Goal: Task Accomplishment & Management: Manage account settings

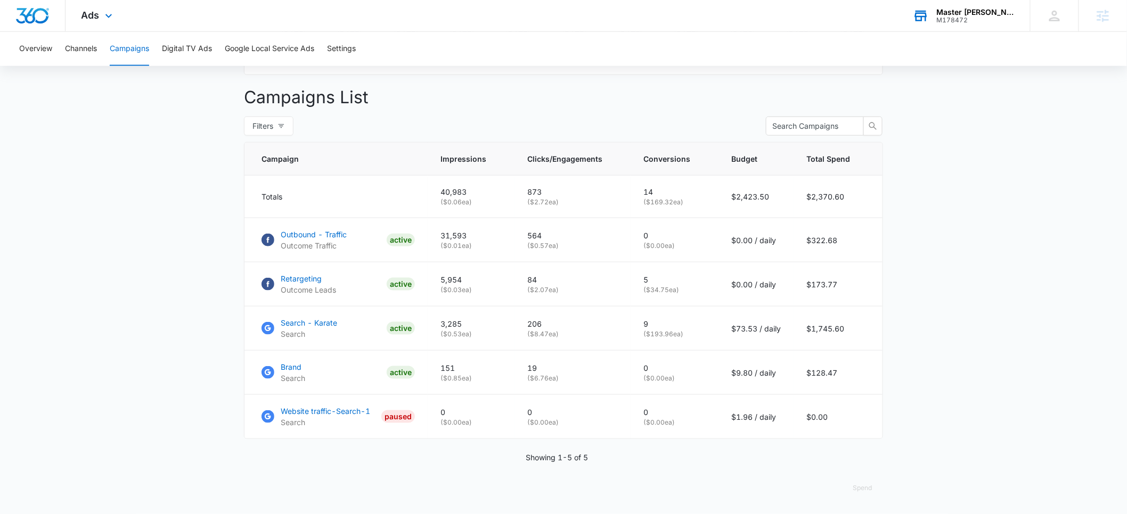
click at [970, 22] on div "M178472" at bounding box center [976, 20] width 78 height 7
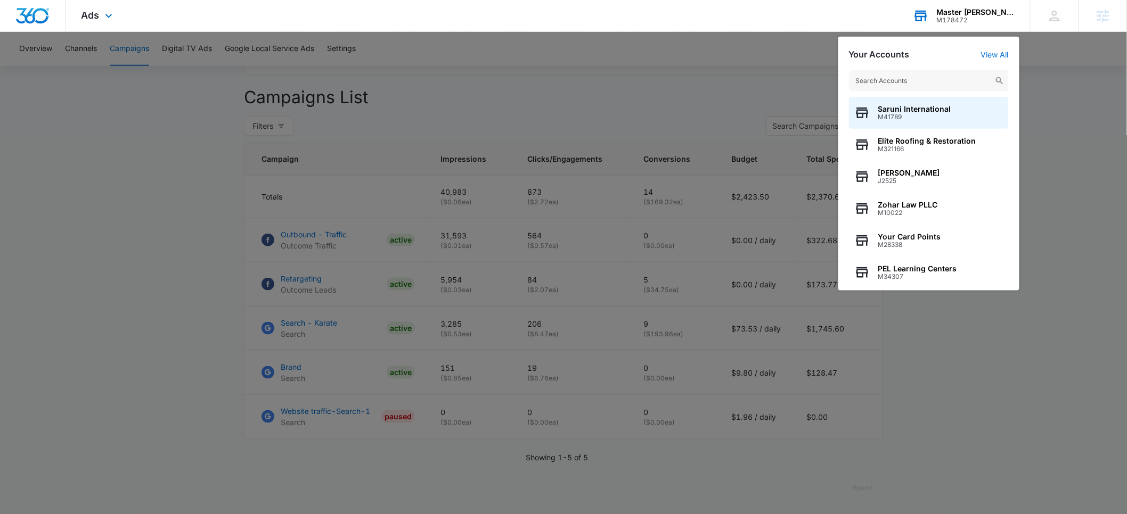
click at [916, 78] on input "text" at bounding box center [929, 80] width 160 height 21
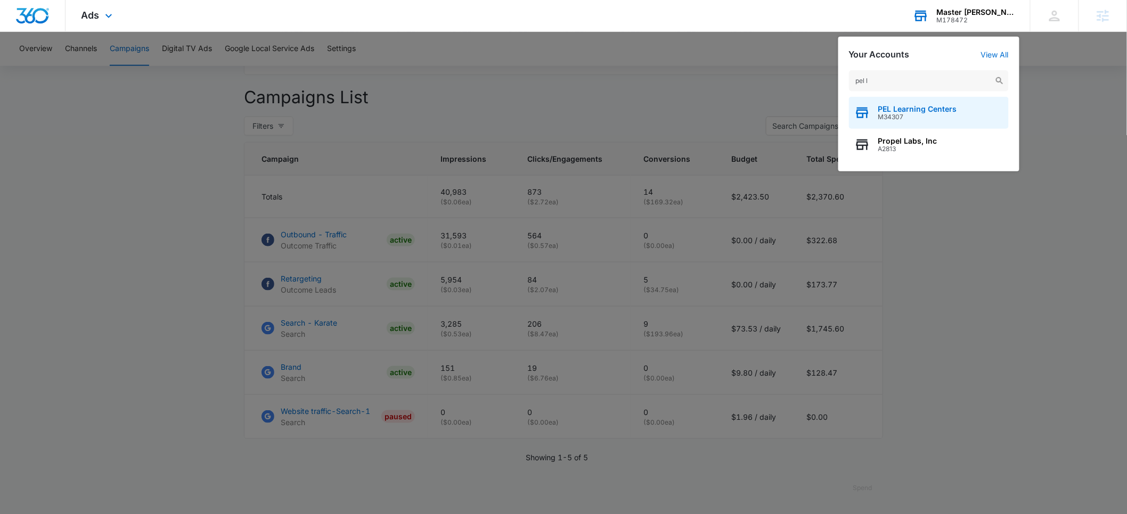
type input "pel l"
click at [909, 115] on span "M34307" at bounding box center [917, 116] width 79 height 7
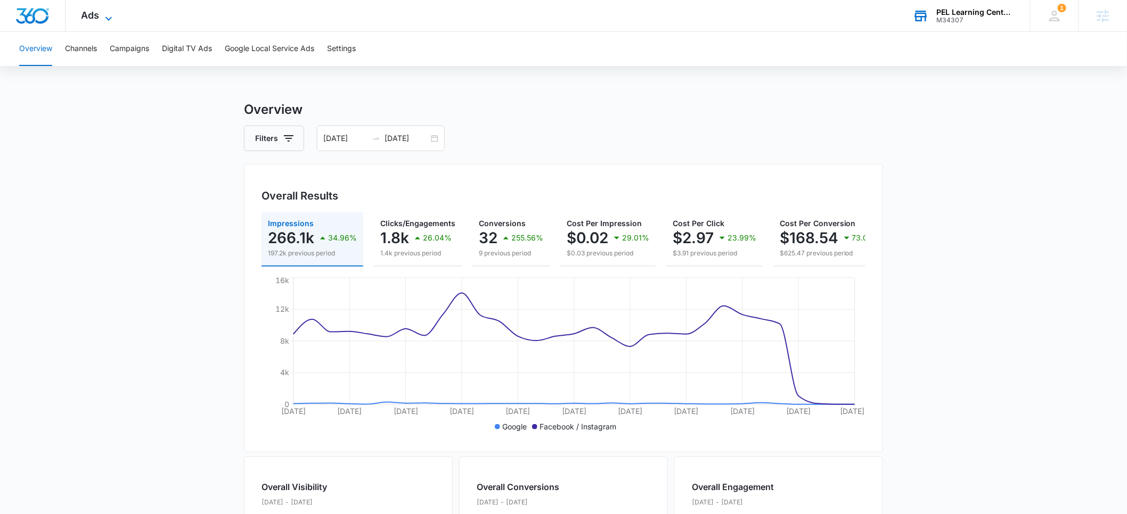
click at [91, 19] on span "Ads" at bounding box center [90, 15] width 18 height 11
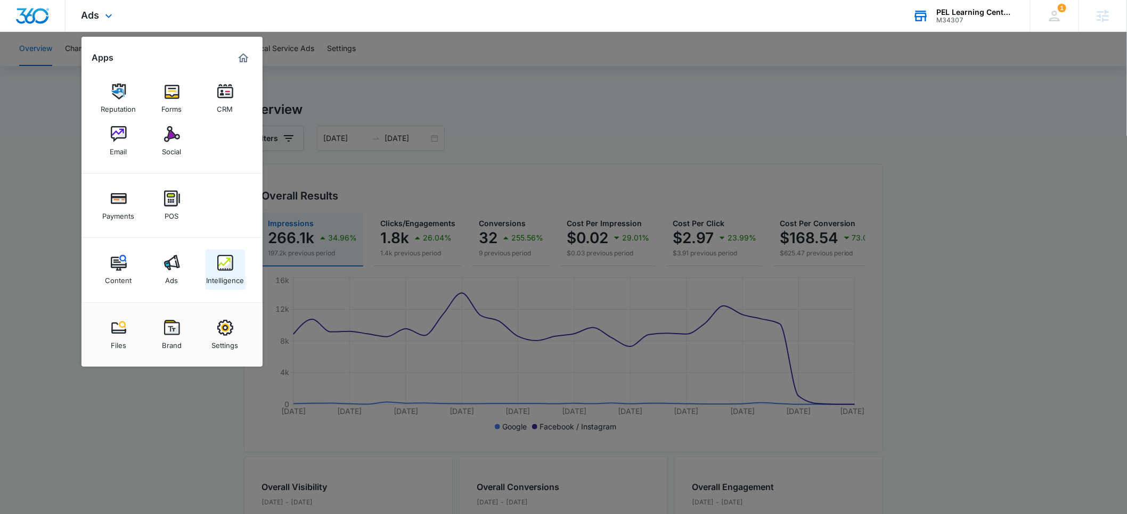
click at [228, 274] on div "Intelligence" at bounding box center [225, 278] width 38 height 14
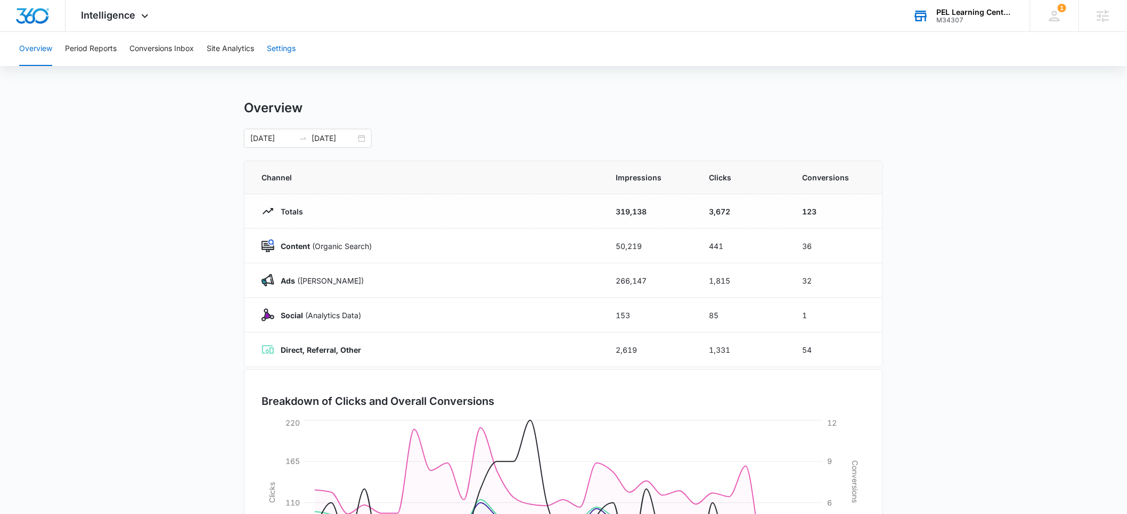
click at [286, 50] on button "Settings" at bounding box center [281, 49] width 29 height 34
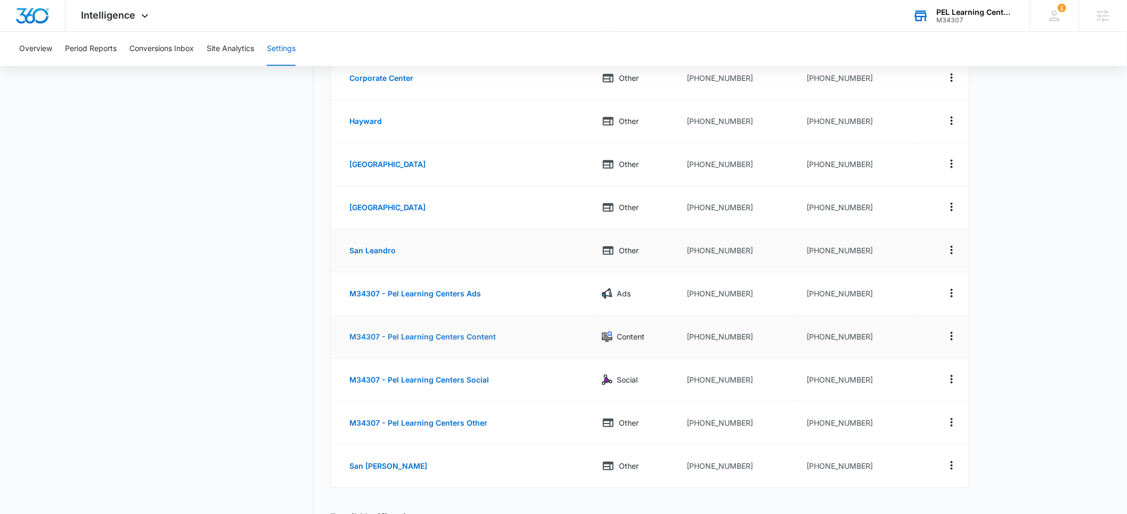
scroll to position [316, 0]
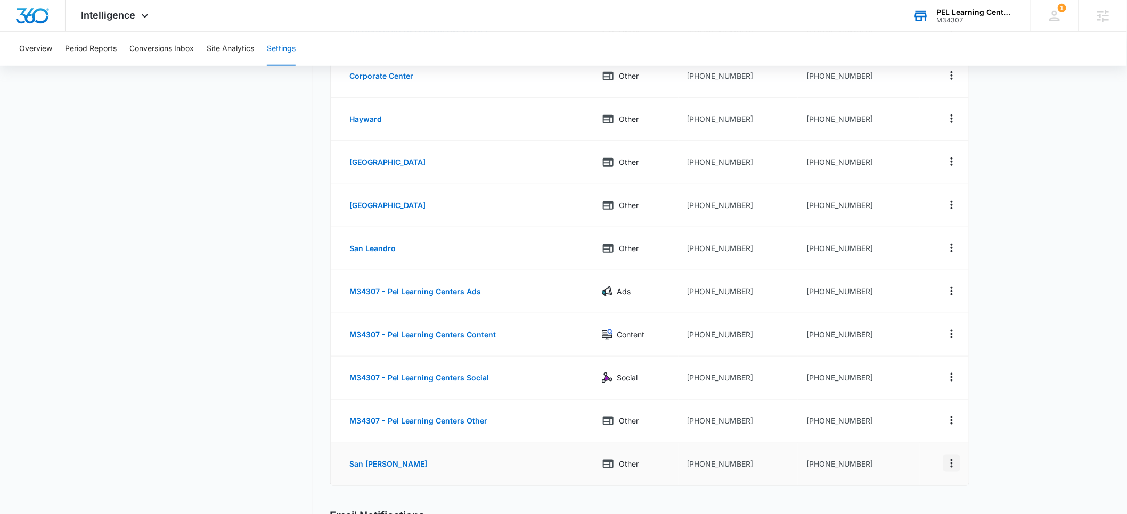
click at [951, 465] on icon "Actions" at bounding box center [951, 463] width 13 height 13
click at [914, 455] on button "Edit" at bounding box center [907, 453] width 61 height 16
select select "OTHER"
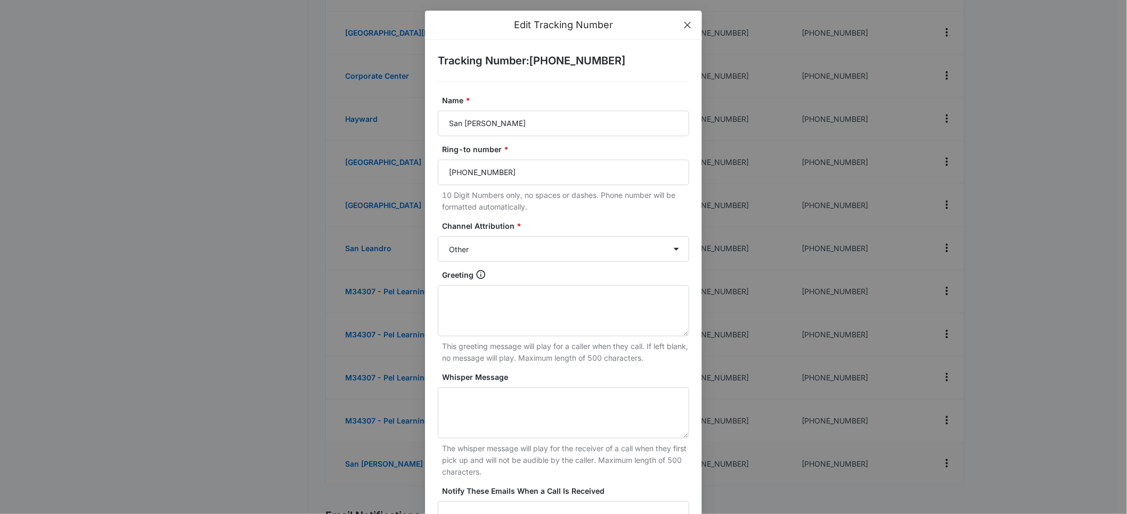
click at [683, 26] on icon "close" at bounding box center [687, 25] width 9 height 9
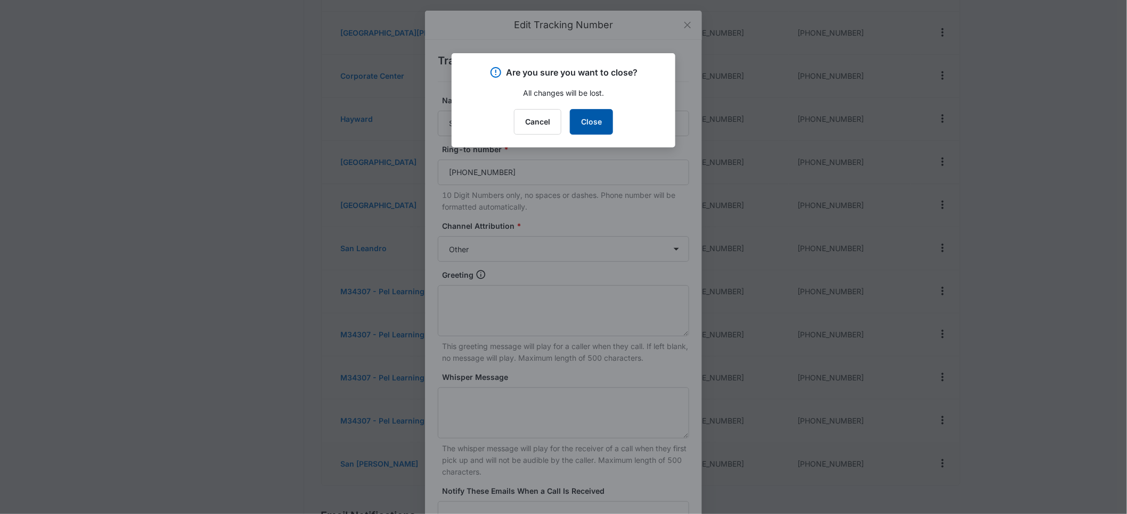
click at [586, 119] on button "Close" at bounding box center [591, 122] width 43 height 26
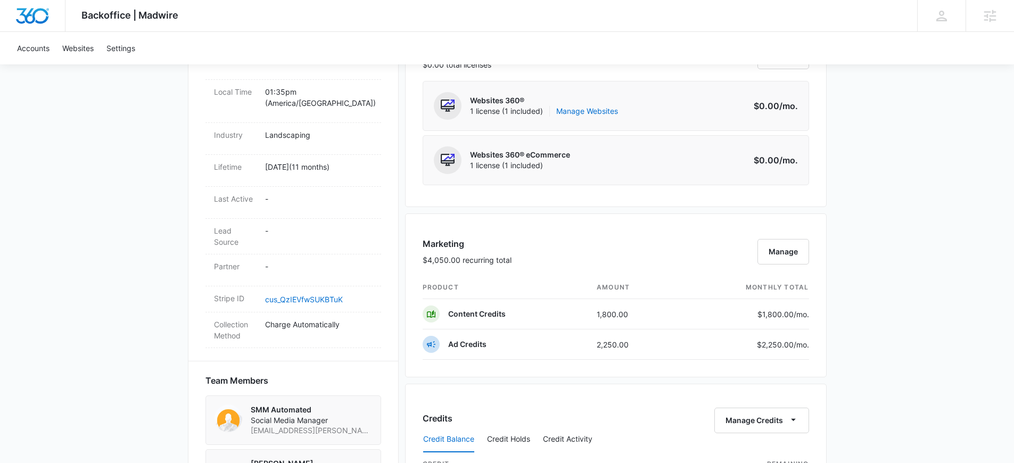
scroll to position [580, 0]
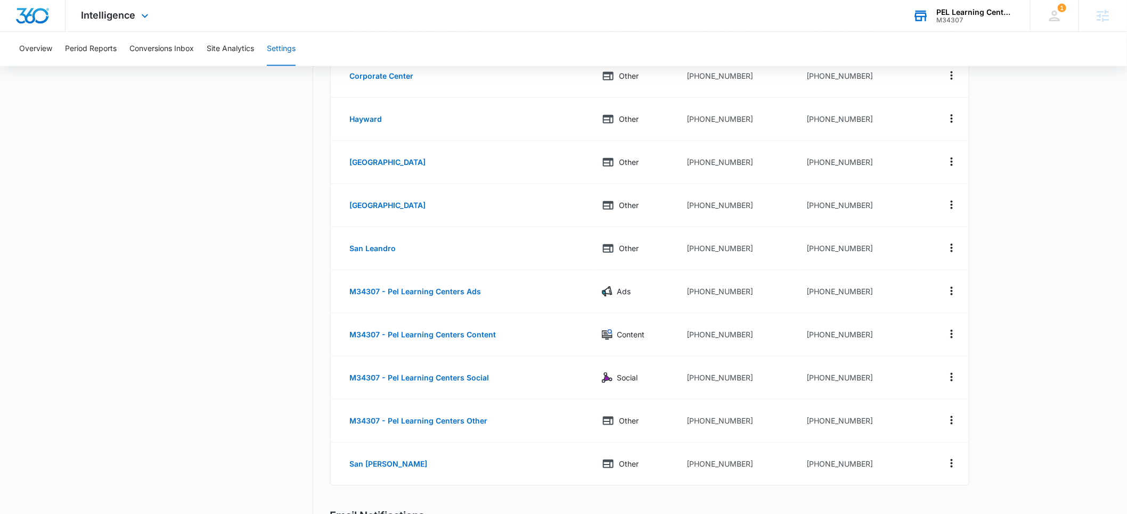
click at [968, 13] on div "PEL Learning Centers" at bounding box center [976, 12] width 78 height 9
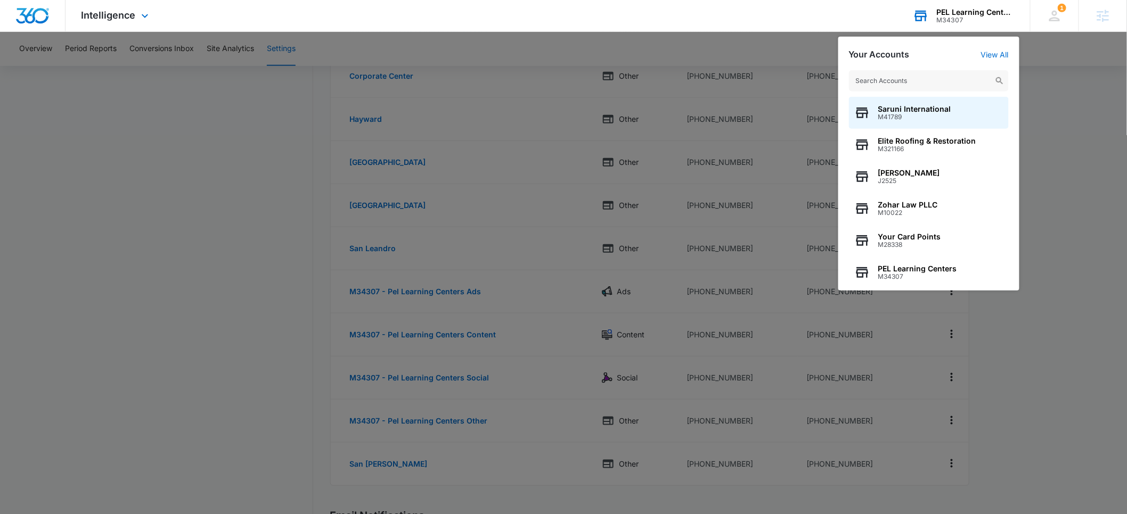
click at [881, 81] on input "text" at bounding box center [929, 80] width 160 height 21
click at [900, 85] on input "text" at bounding box center [929, 80] width 160 height 21
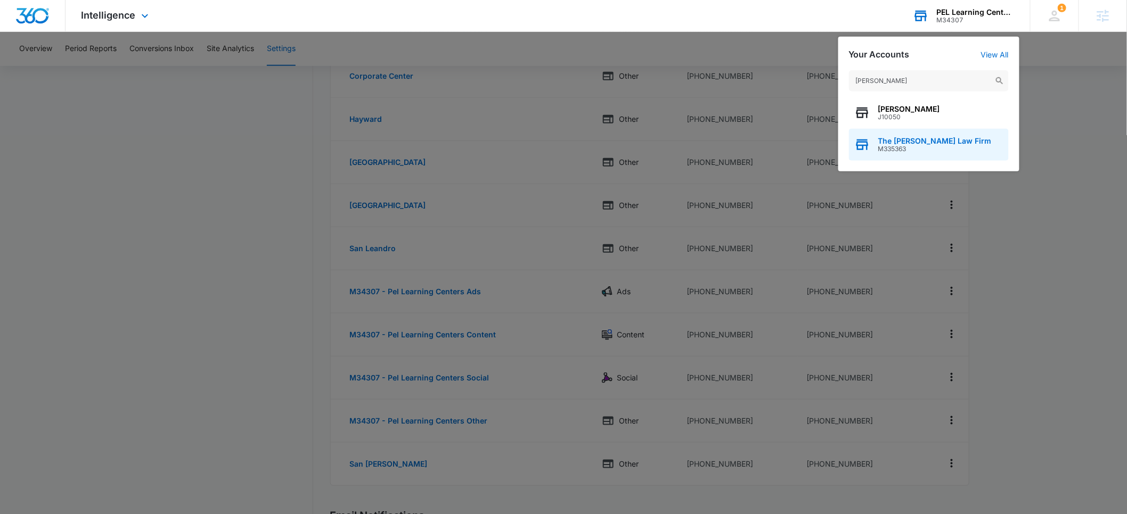
type input "chapa"
click at [901, 144] on span "The Chapa Law Firm" at bounding box center [934, 141] width 113 height 9
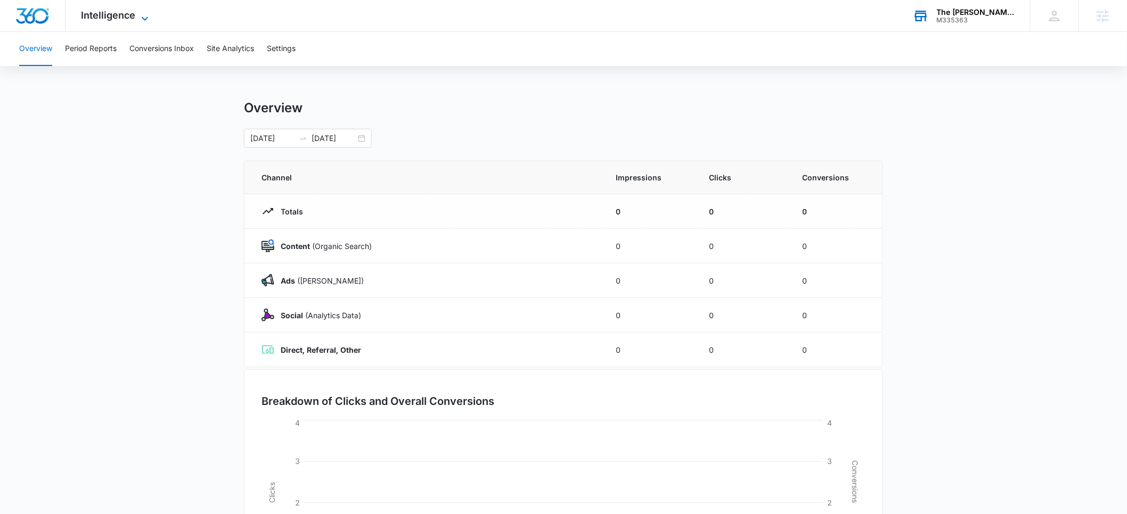
click at [101, 15] on span "Intelligence" at bounding box center [108, 15] width 54 height 11
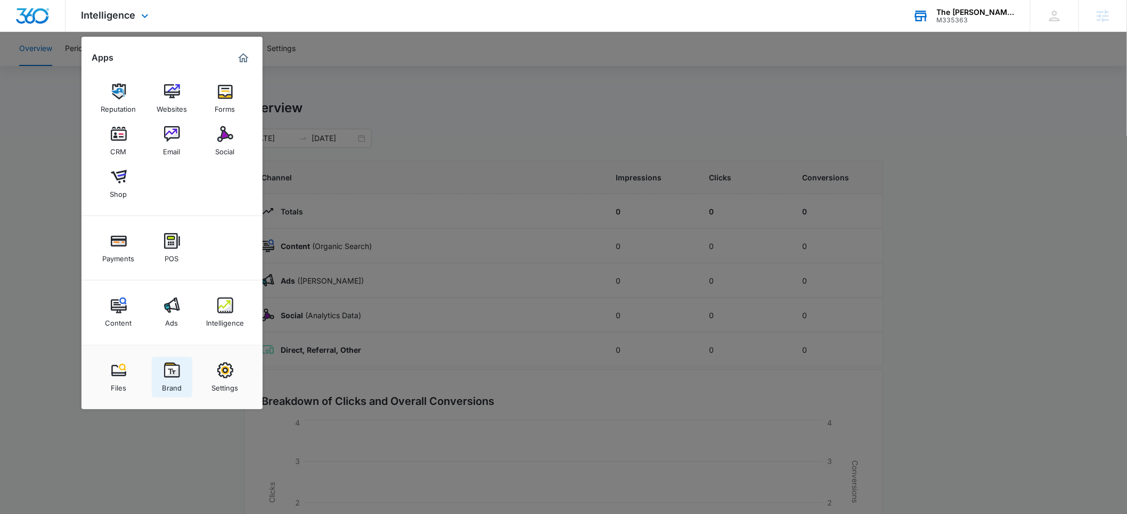
click at [173, 368] on img at bounding box center [172, 371] width 16 height 16
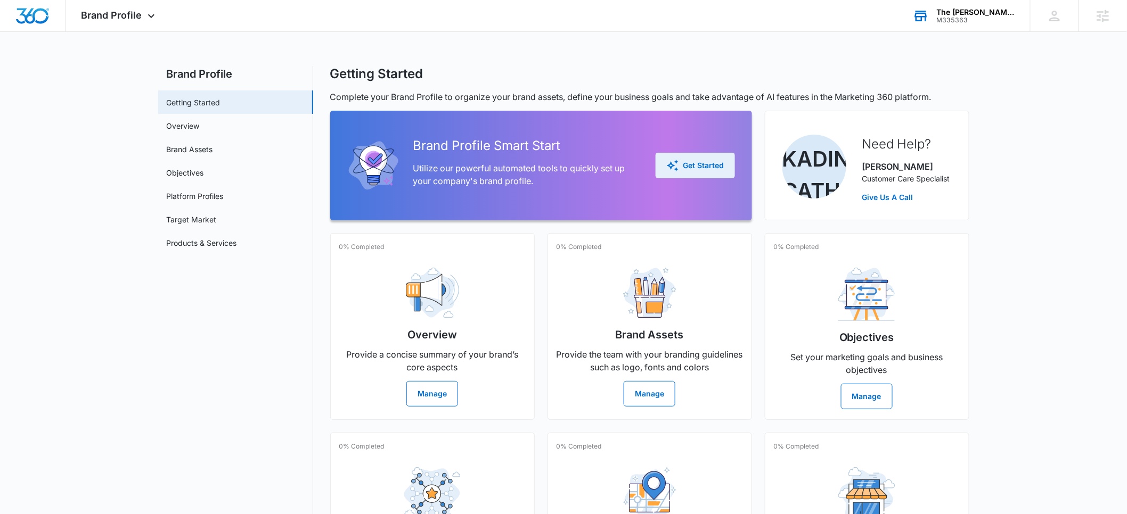
click at [693, 169] on div "Get Started" at bounding box center [695, 165] width 58 height 13
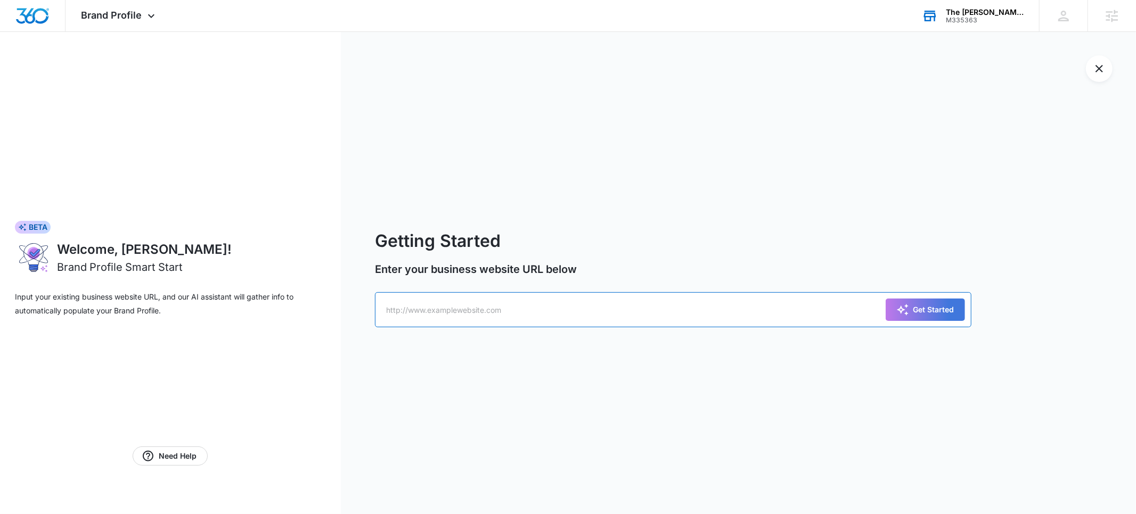
click at [445, 306] on input "text" at bounding box center [673, 309] width 596 height 35
paste input "https://www.jchapalaw.com/"
type input "https://www.jchapalaw.com/"
click at [924, 310] on div "Get Started" at bounding box center [925, 309] width 58 height 13
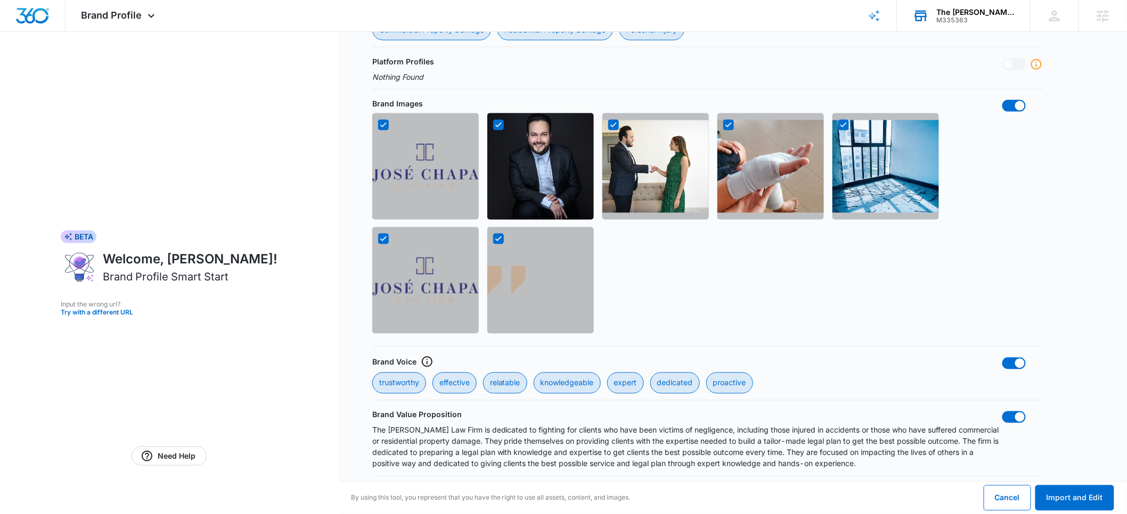
scroll to position [565, 0]
click at [1069, 498] on button "Import and Edit" at bounding box center [1074, 499] width 79 height 26
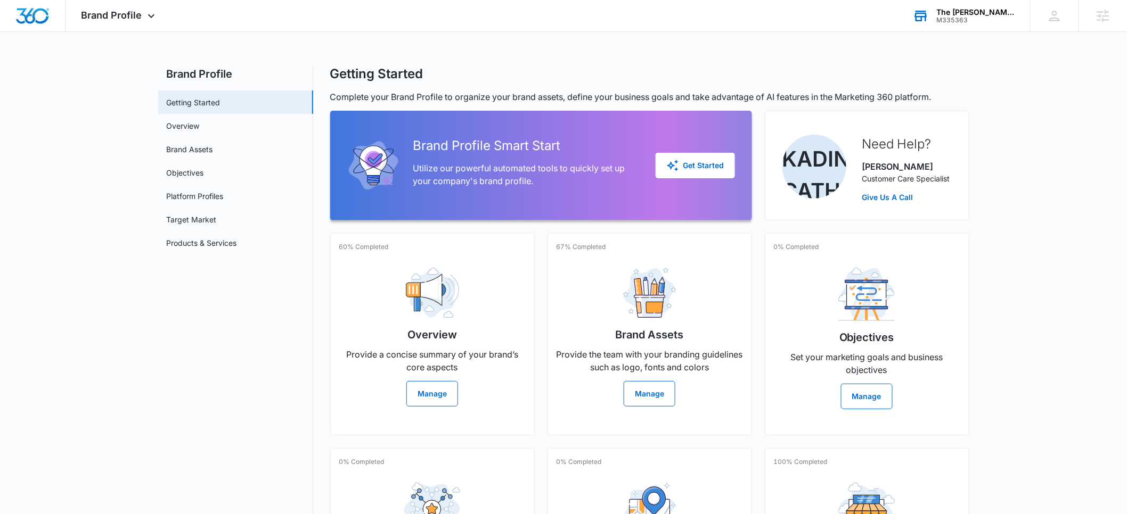
click at [166, 361] on nav "Brand Profile Getting Started Overview Brand Assets Objectives Platform Profile…" at bounding box center [235, 358] width 155 height 585
click at [971, 15] on div "The Chapa Law Firm" at bounding box center [976, 12] width 78 height 9
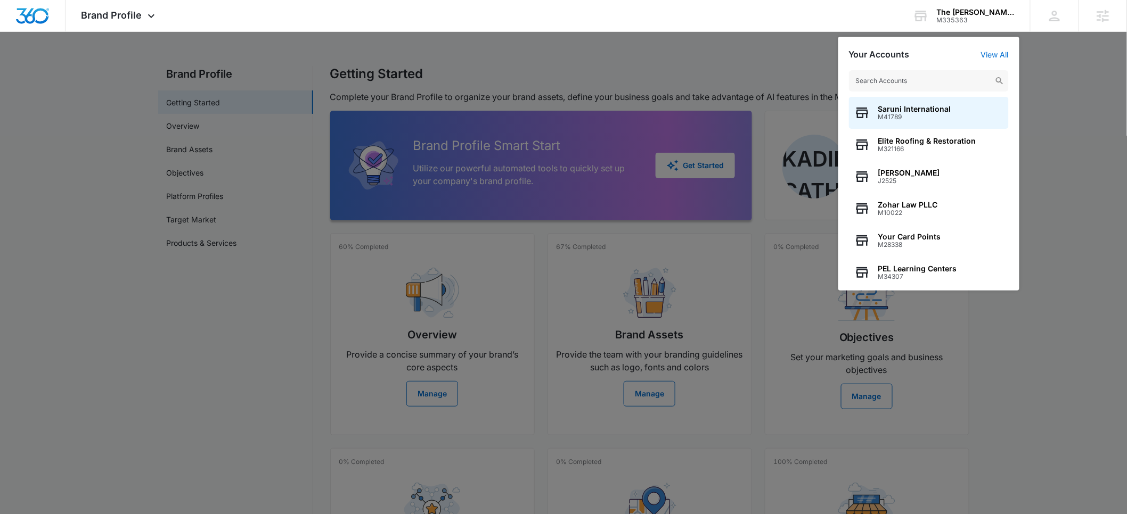
click at [902, 83] on input "text" at bounding box center [929, 80] width 160 height 21
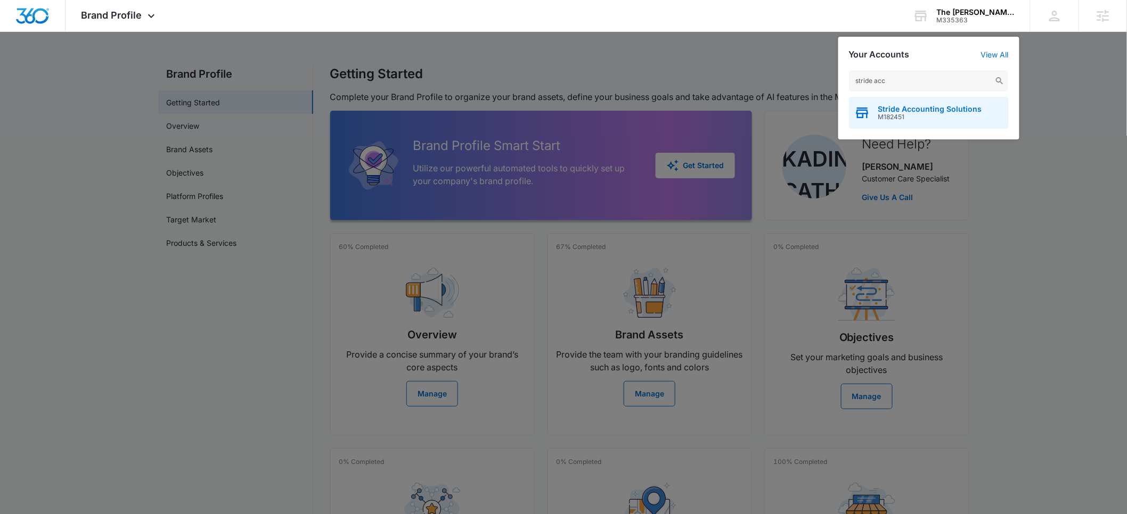
type input "stride acc"
click at [892, 114] on span "M182451" at bounding box center [930, 116] width 104 height 7
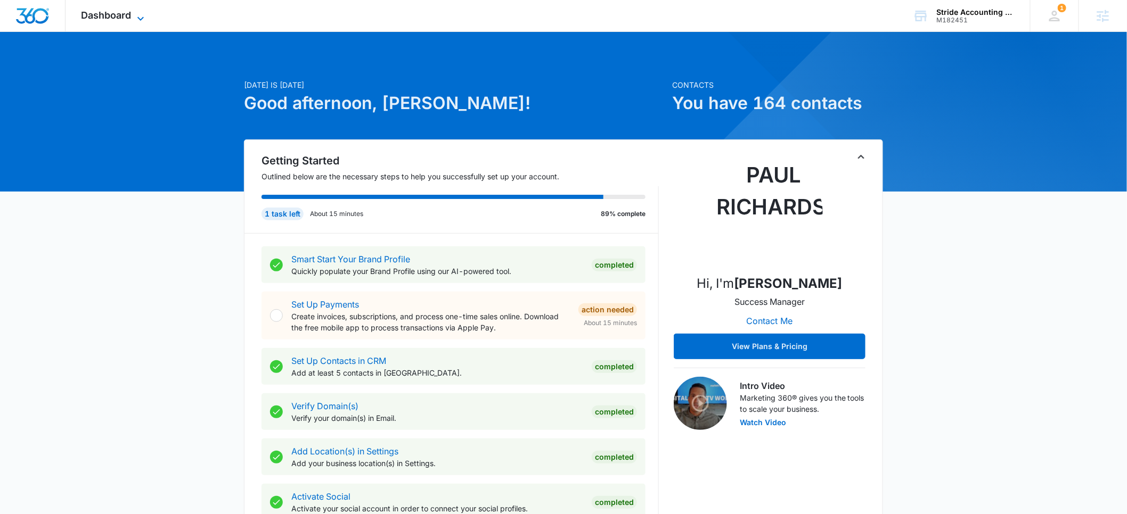
click at [110, 17] on span "Dashboard" at bounding box center [106, 15] width 50 height 11
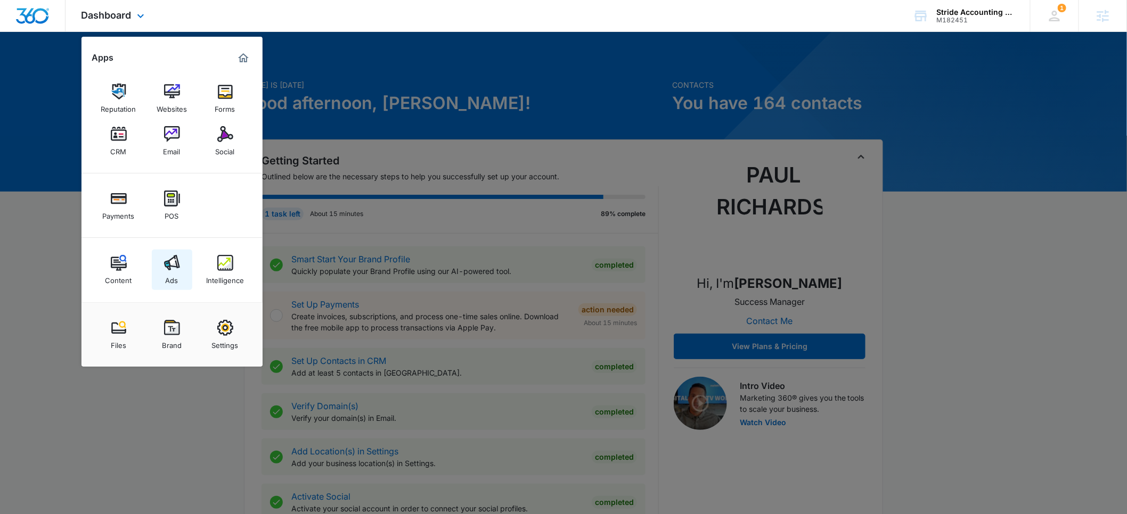
click at [171, 270] on img at bounding box center [172, 263] width 16 height 16
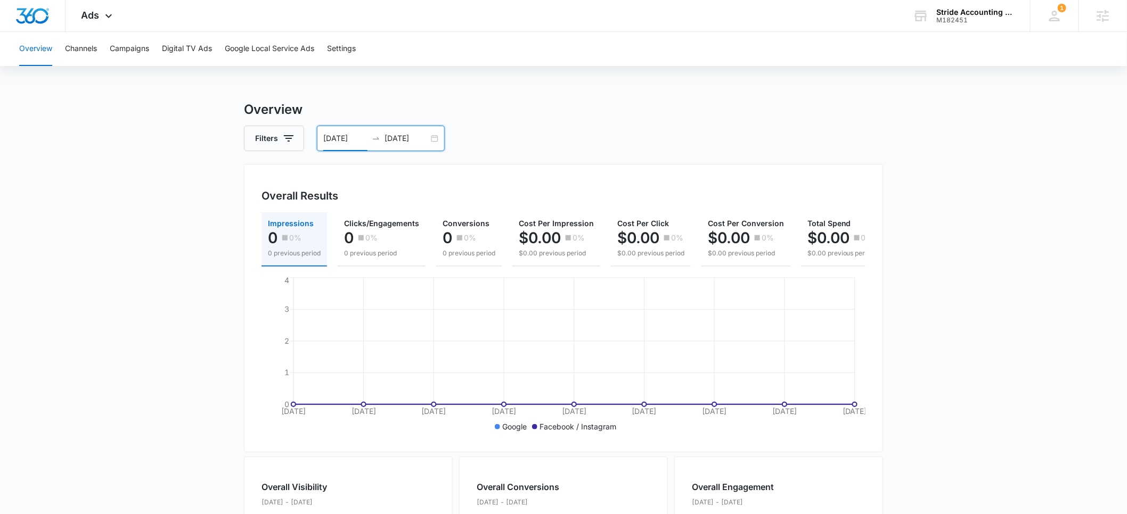
click at [333, 136] on input "06/30/2025" at bounding box center [345, 139] width 44 height 12
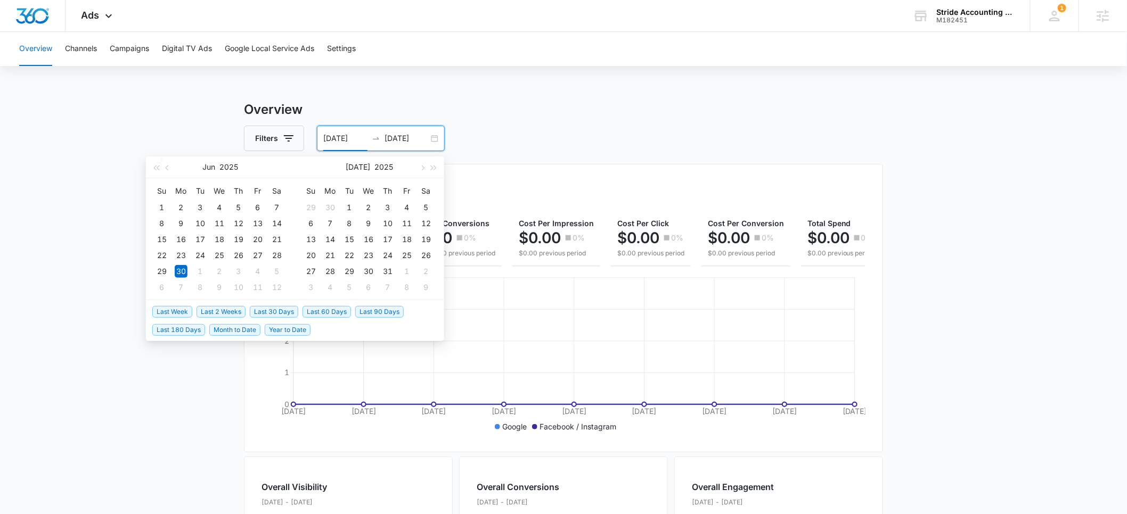
click at [225, 333] on span "Month to Date" at bounding box center [234, 330] width 51 height 12
type input "09/01/2025"
type input "09/15/2025"
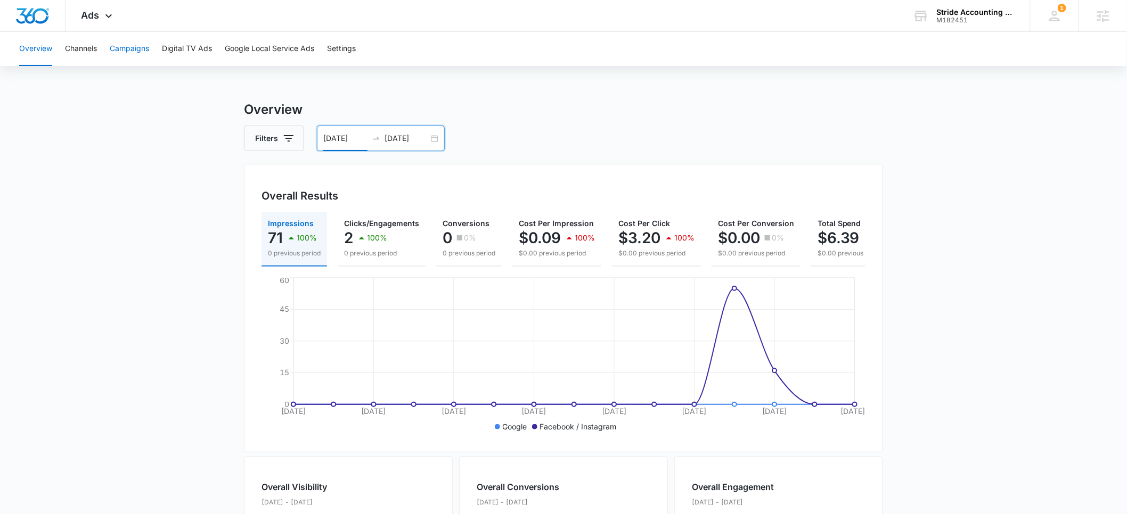
click at [132, 51] on button "Campaigns" at bounding box center [129, 49] width 39 height 34
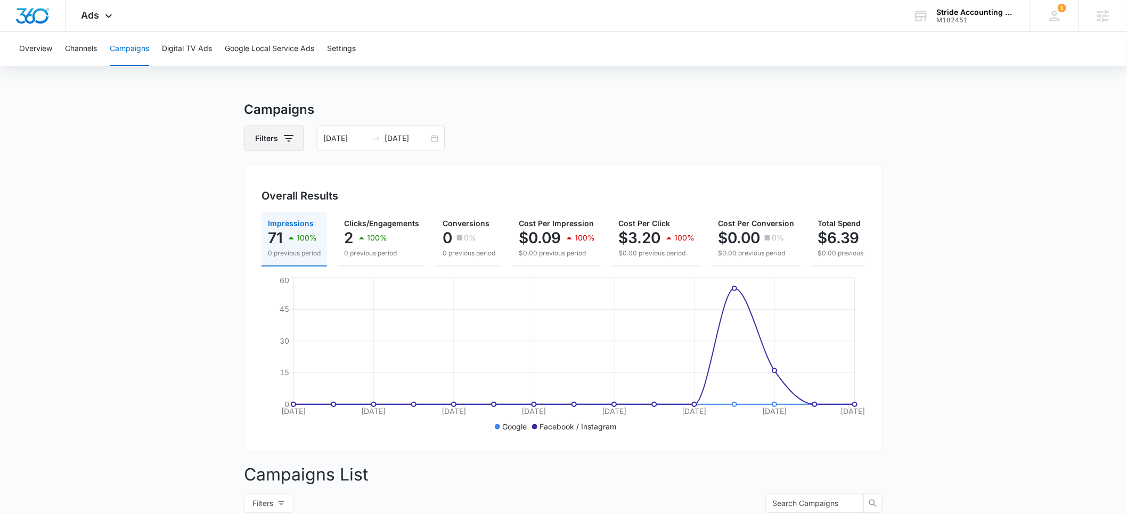
click at [283, 137] on icon "button" at bounding box center [288, 138] width 13 height 13
click at [371, 179] on icon "Show Channel filters" at bounding box center [371, 177] width 13 height 13
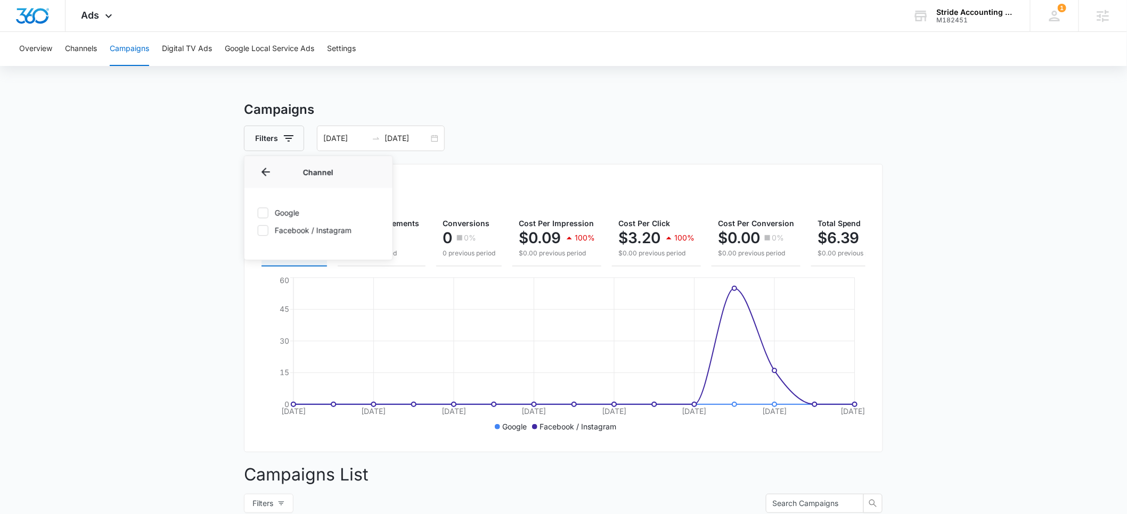
click at [266, 212] on icon at bounding box center [263, 213] width 10 height 10
click at [258, 212] on input "Google" at bounding box center [257, 212] width 1 height 1
checkbox input "true"
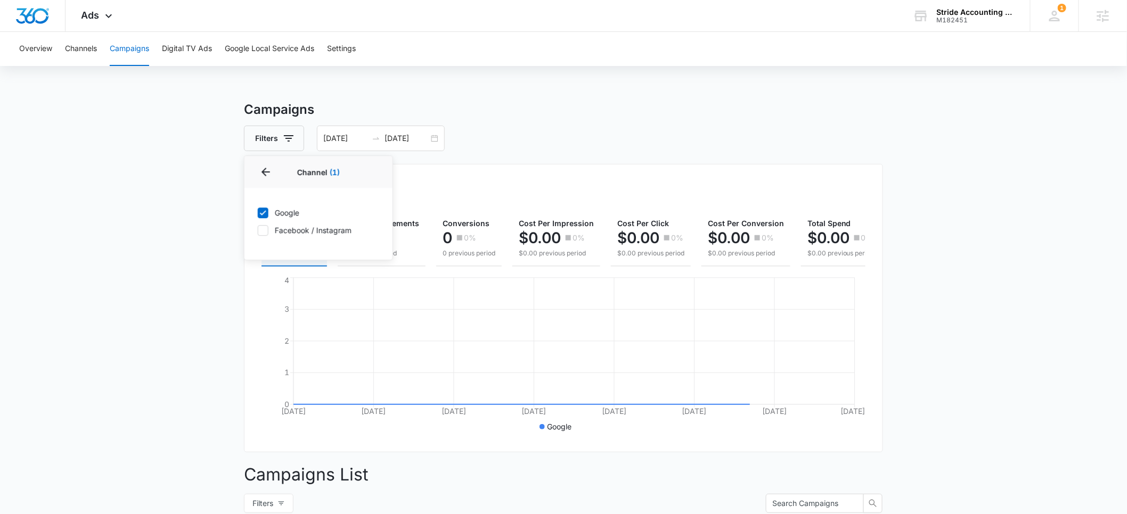
click at [264, 232] on icon at bounding box center [263, 231] width 10 height 10
click at [258, 231] on input "Facebook / Instagram" at bounding box center [257, 230] width 1 height 1
checkbox input "true"
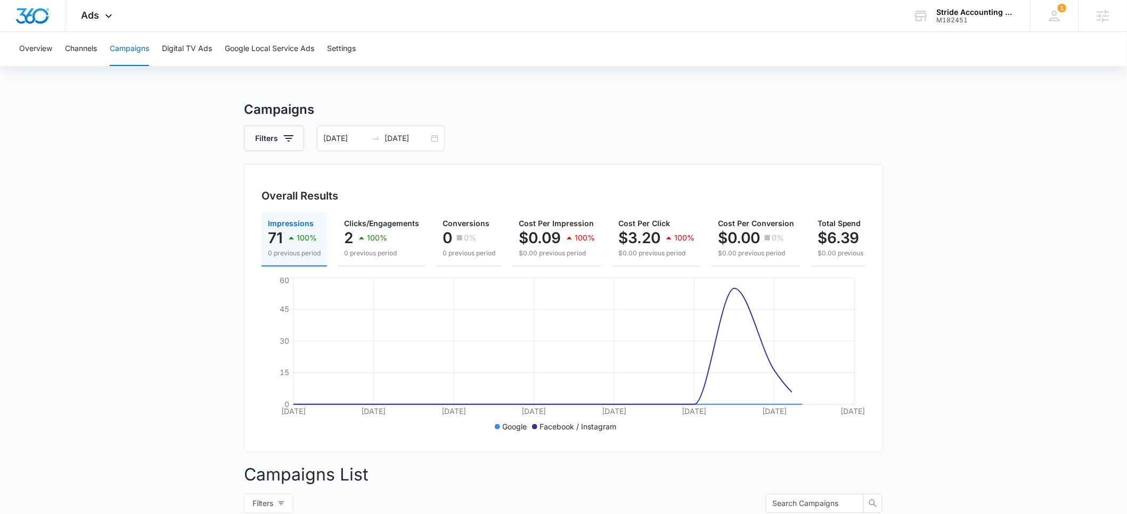
click at [162, 266] on main "Campaigns Filters 09/01/2025 09/15/2025 Overall Results Impressions 71 100% 0 p…" at bounding box center [563, 407] width 1127 height 615
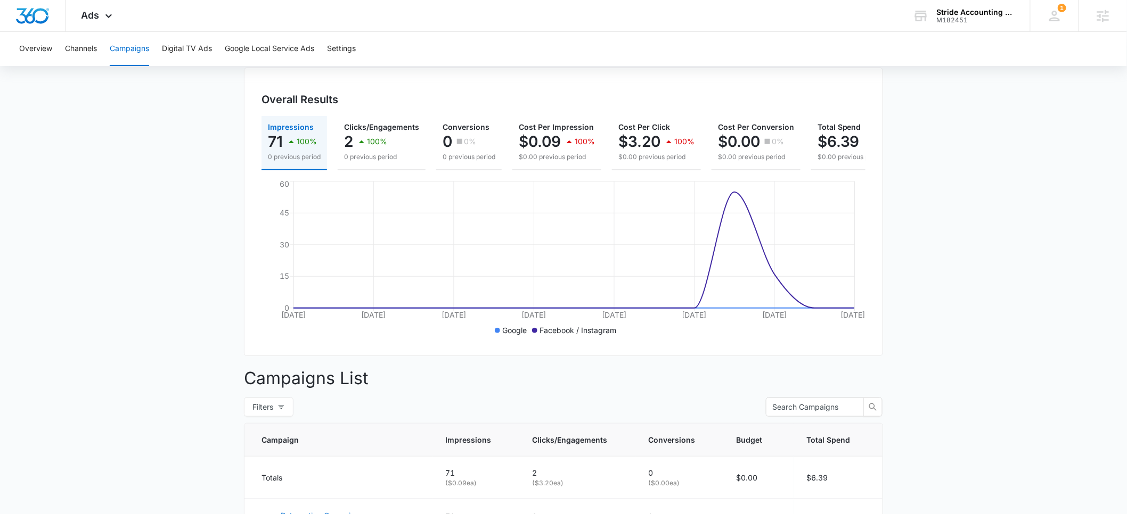
scroll to position [209, 0]
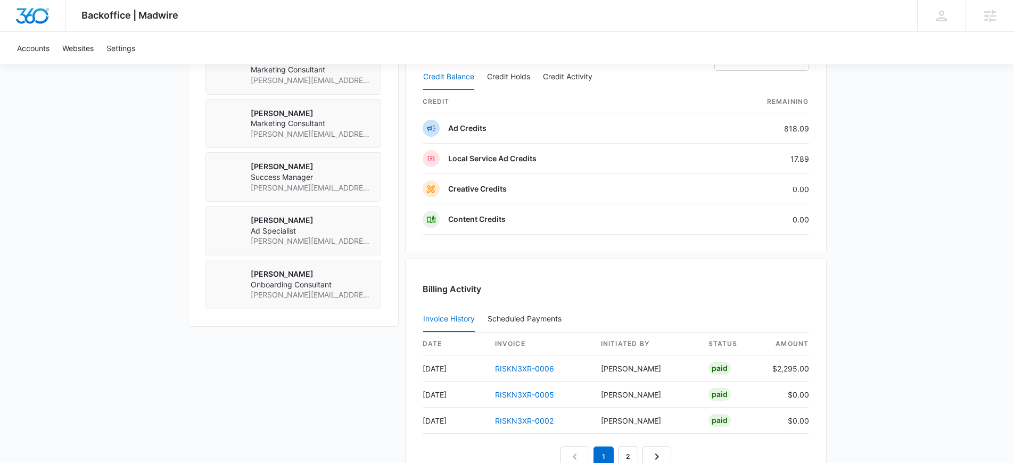
scroll to position [864, 0]
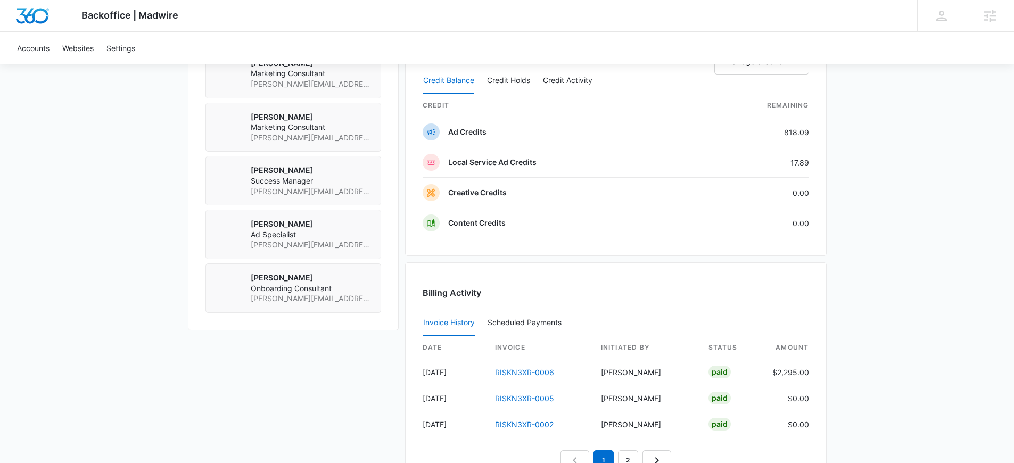
scroll to position [864, 0]
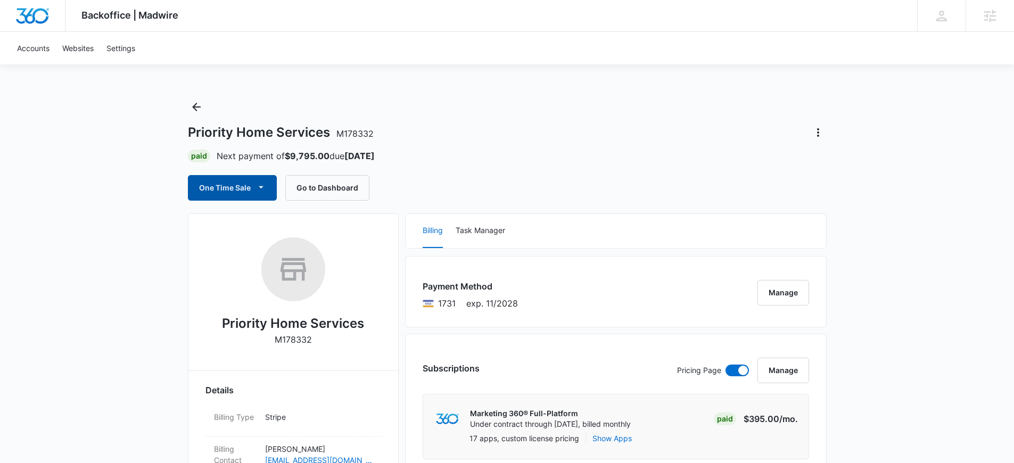
click at [260, 188] on icon "button" at bounding box center [261, 187] width 11 height 11
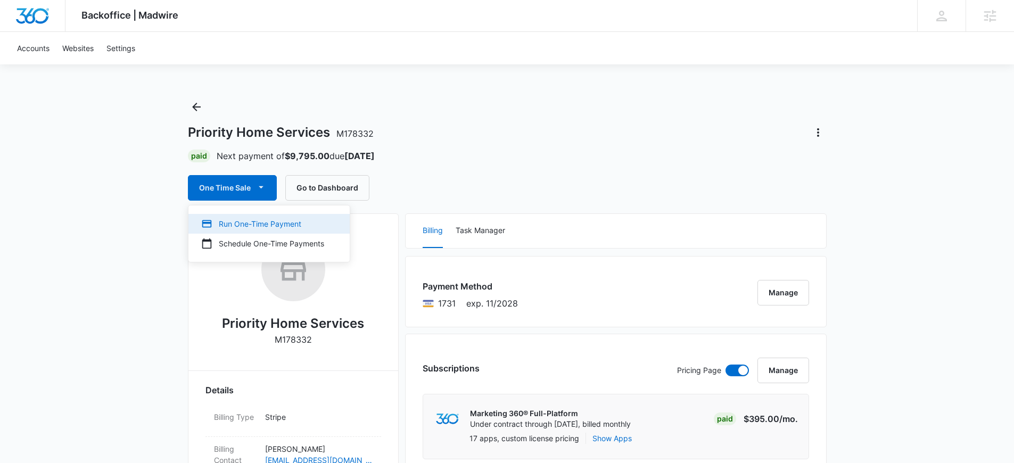
click at [262, 227] on div "Run One-Time Payment" at bounding box center [262, 223] width 123 height 11
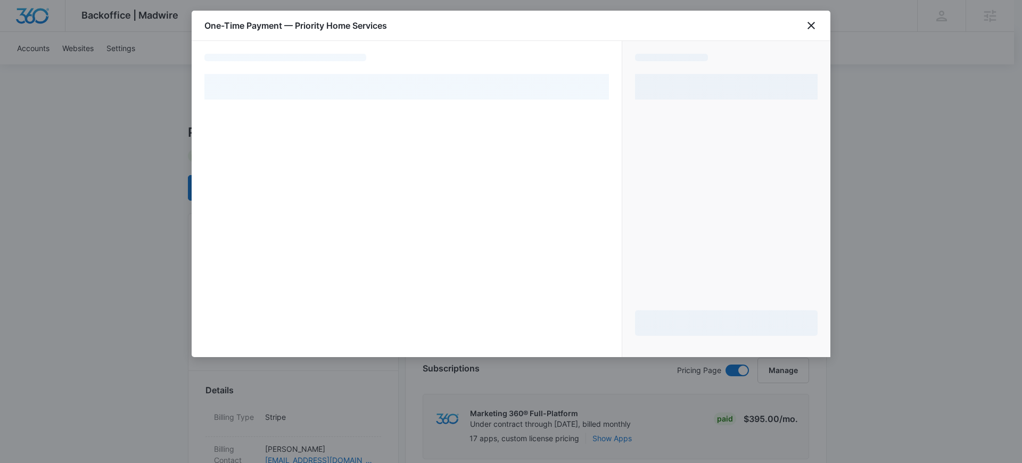
select select "pm_1REb8WA4n8RTgNjUmEa2xnYv"
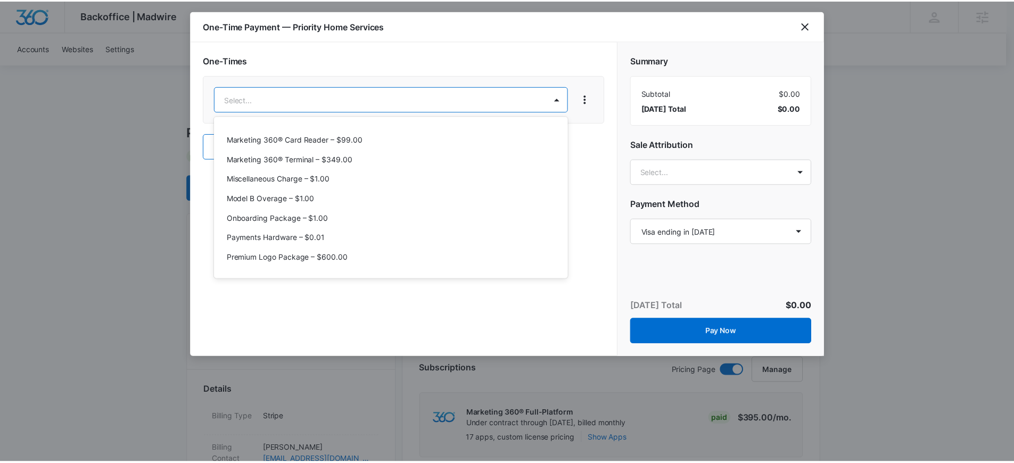
scroll to position [294, 0]
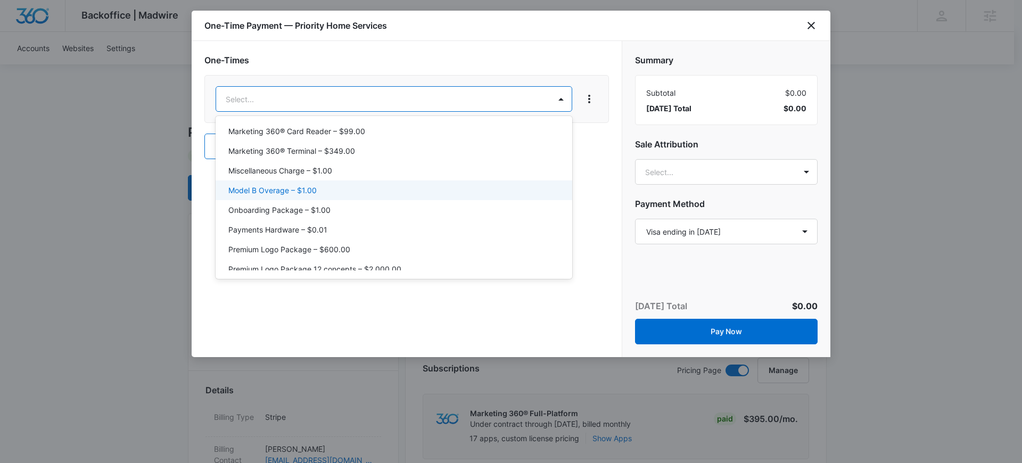
click at [298, 191] on p "Model B Overage – $1.00" at bounding box center [272, 190] width 88 height 11
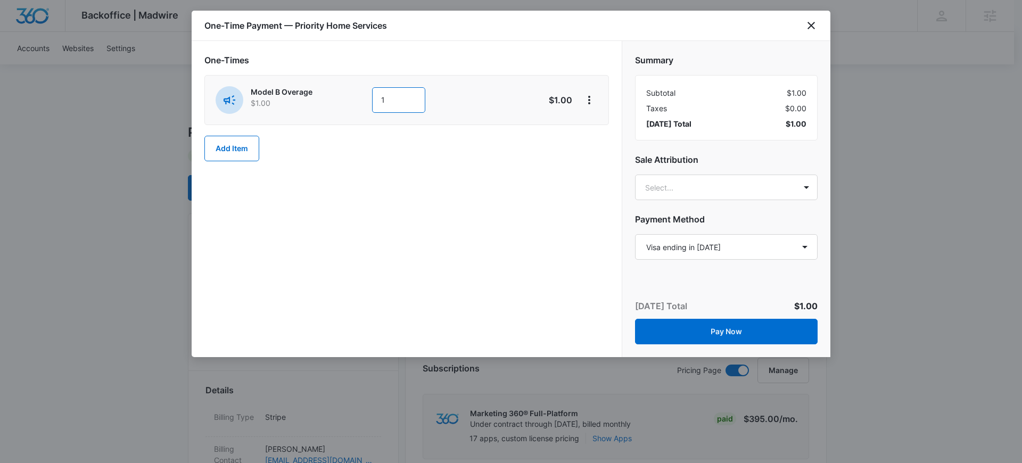
drag, startPoint x: 390, startPoint y: 101, endPoint x: 366, endPoint y: 103, distance: 24.1
click at [366, 103] on div "Model B Overage $1.00 1" at bounding box center [369, 100] width 307 height 28
type input "8102"
click at [486, 172] on div "One-Times Model B Overage $1.00 8102 $8,102.00 Add Item" at bounding box center [407, 199] width 430 height 316
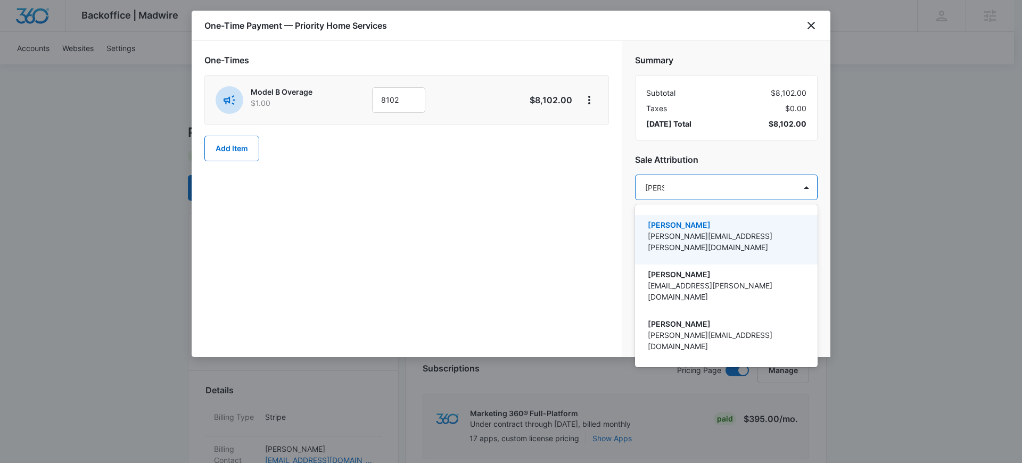
type input "[PERSON_NAME]"
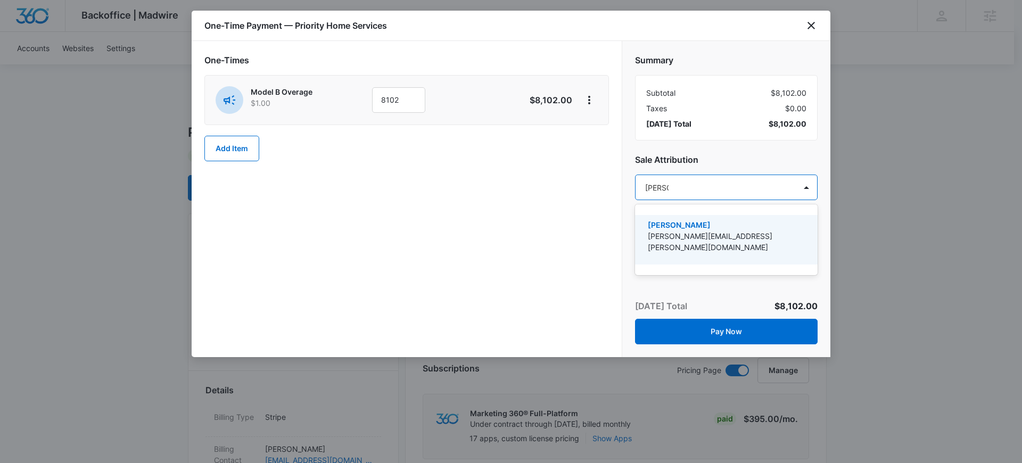
click at [691, 233] on p "[PERSON_NAME][EMAIL_ADDRESS][PERSON_NAME][DOMAIN_NAME]" at bounding box center [725, 242] width 155 height 22
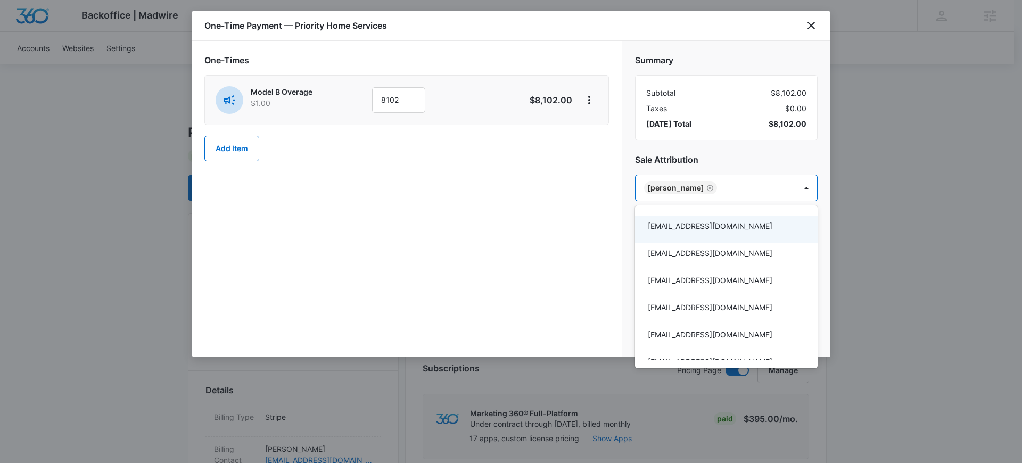
click at [730, 191] on div at bounding box center [511, 231] width 1022 height 463
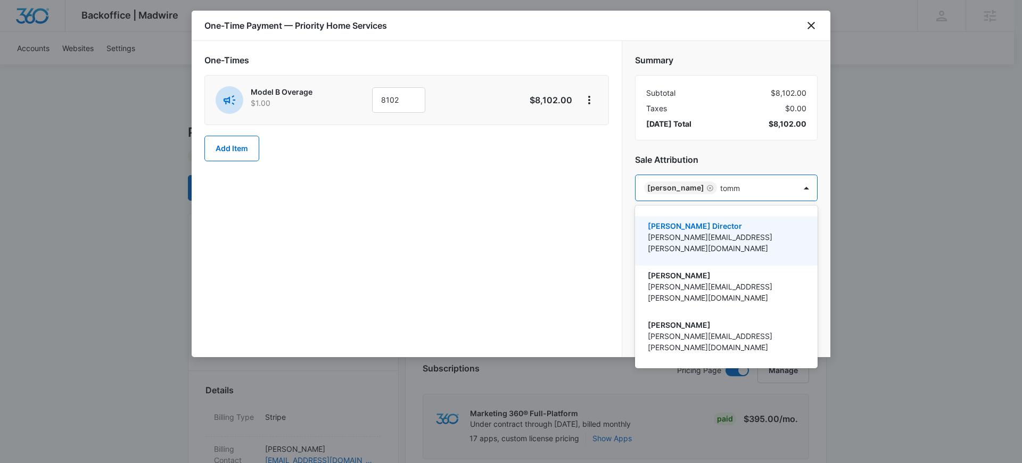
type input "[PERSON_NAME]"
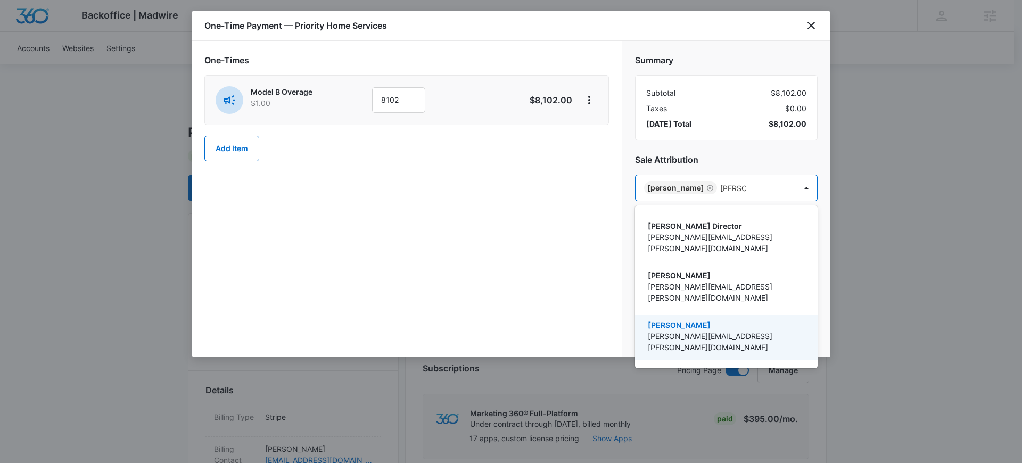
click at [707, 331] on p "[PERSON_NAME][EMAIL_ADDRESS][PERSON_NAME][DOMAIN_NAME]" at bounding box center [725, 342] width 155 height 22
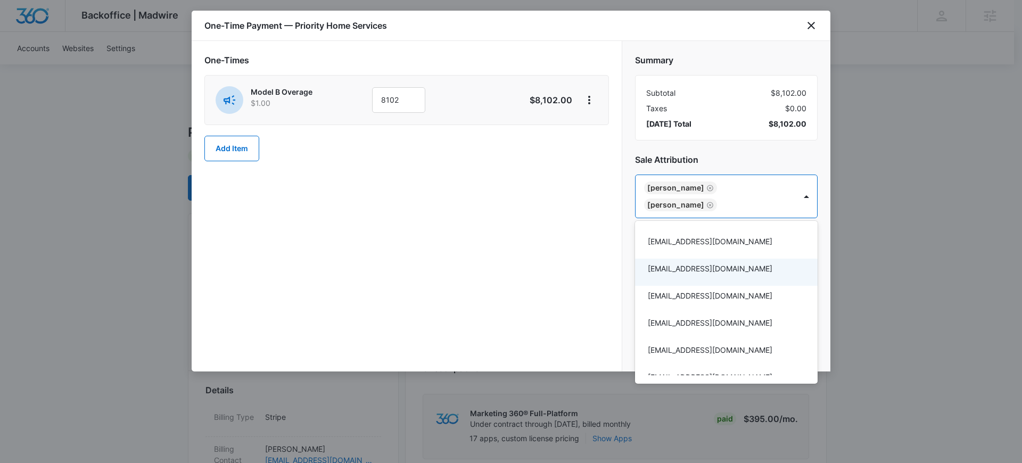
click at [563, 276] on div at bounding box center [511, 231] width 1022 height 463
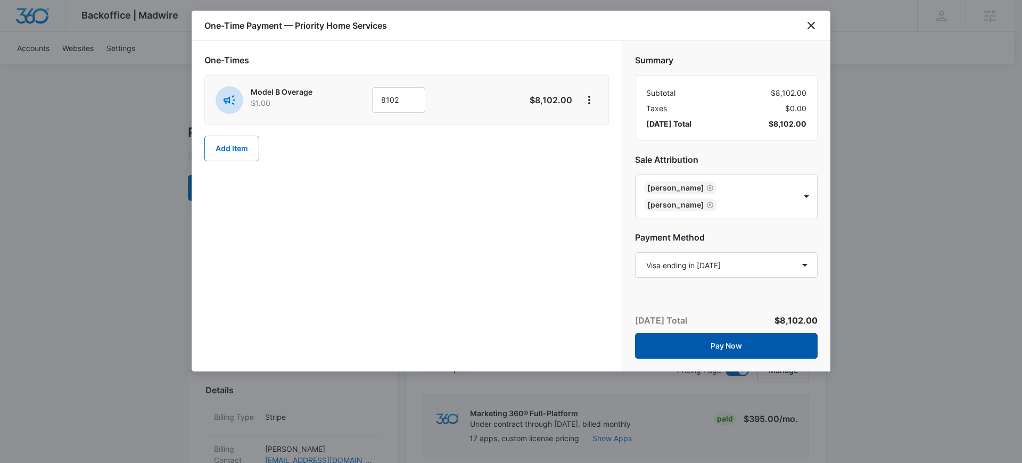
click at [718, 346] on button "Pay Now" at bounding box center [726, 346] width 183 height 26
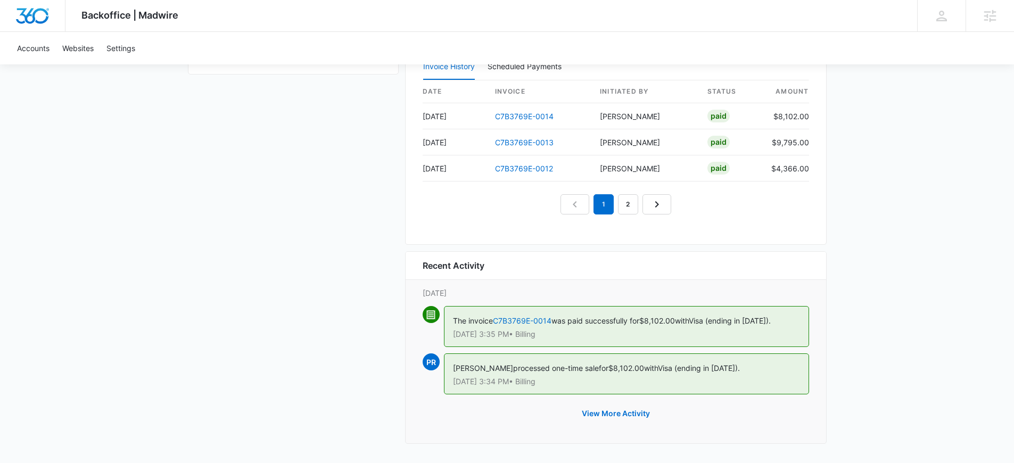
scroll to position [1116, 0]
